Goal: Use online tool/utility: Utilize a website feature to perform a specific function

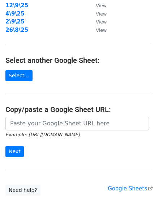
scroll to position [125, 0]
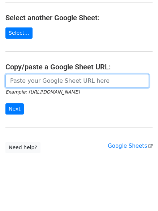
click at [51, 85] on input "url" at bounding box center [76, 81] width 143 height 14
paste input "[URL][DOMAIN_NAME]"
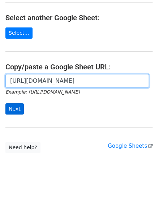
scroll to position [0, 152]
type input "[URL][DOMAIN_NAME]"
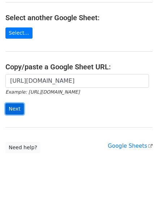
click at [16, 106] on input "Next" at bounding box center [14, 108] width 18 height 11
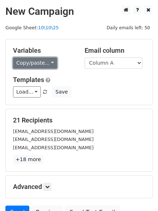
click at [46, 57] on link "Copy/paste..." at bounding box center [35, 62] width 44 height 11
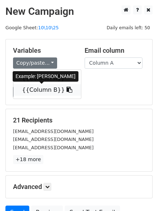
click at [33, 90] on link "{{Column B}}" at bounding box center [47, 90] width 68 height 12
